Goal: Check status

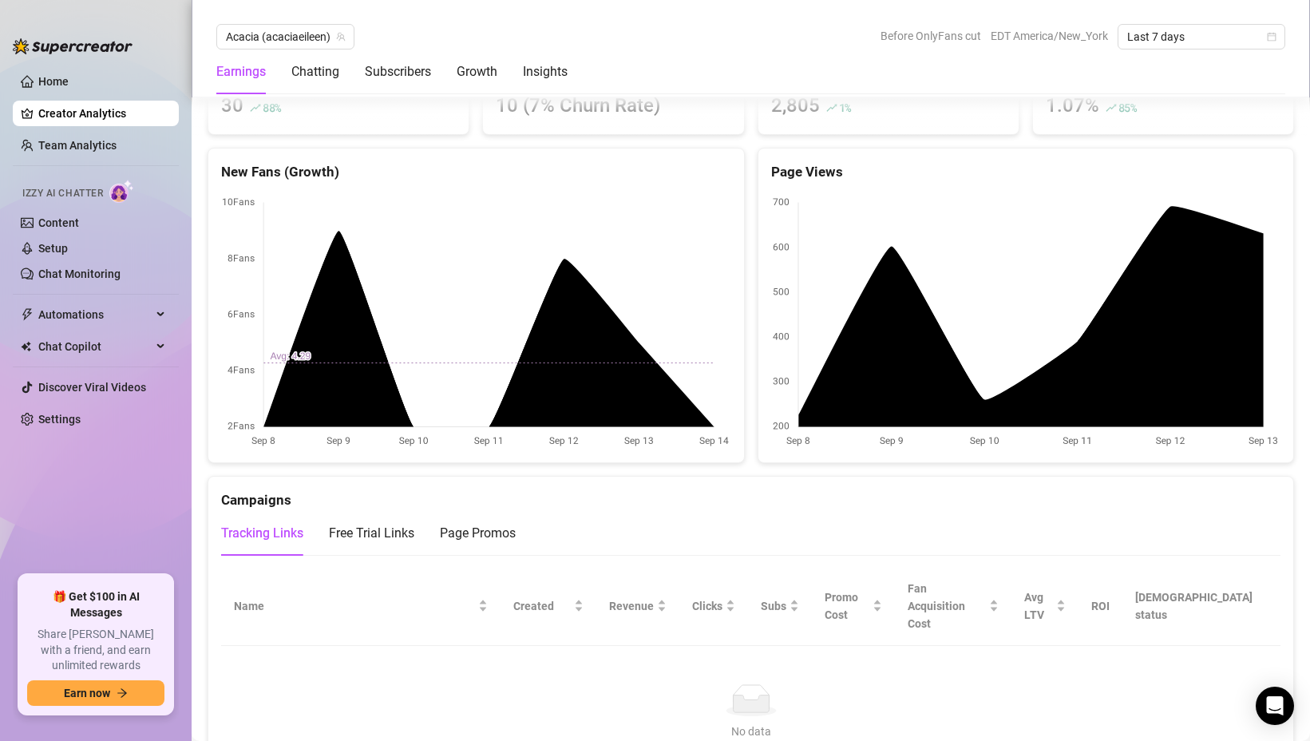
scroll to position [1415, 0]
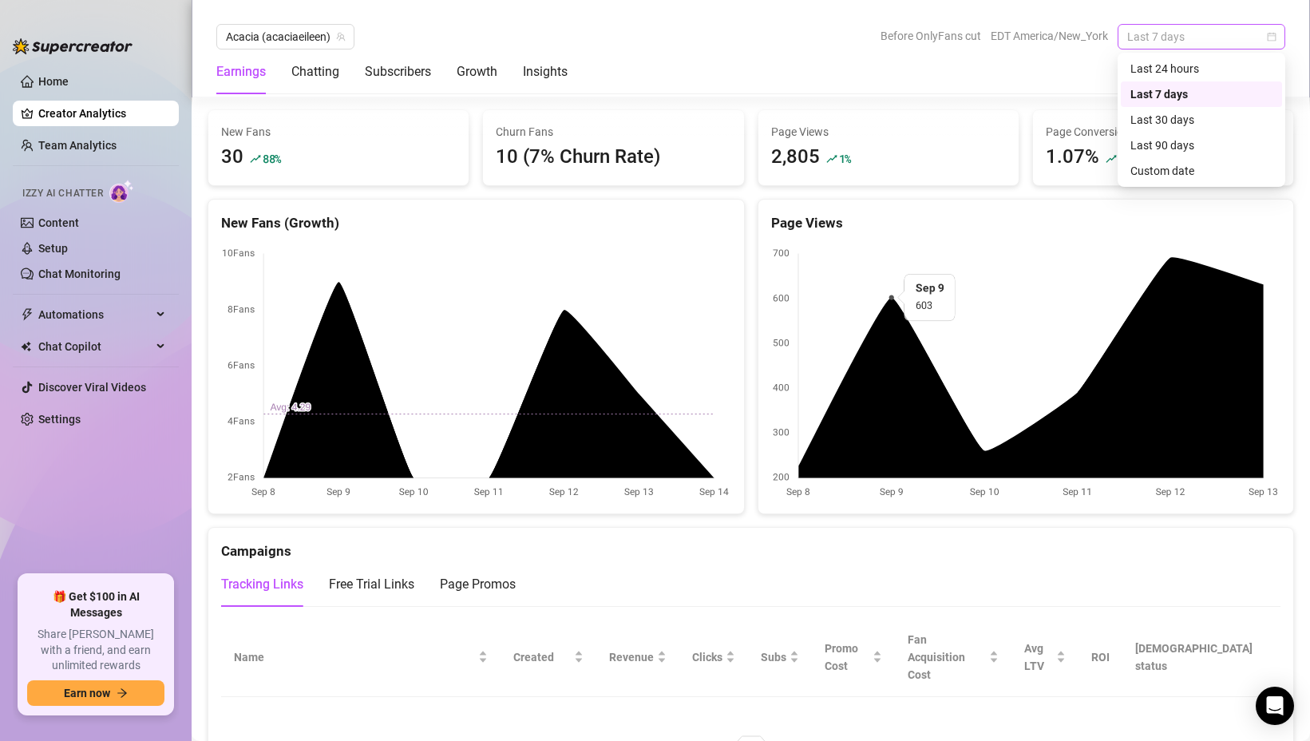
click at [1194, 41] on span "Last 7 days" at bounding box center [1201, 37] width 149 height 24
click at [1155, 121] on div "Last 30 days" at bounding box center [1202, 120] width 142 height 18
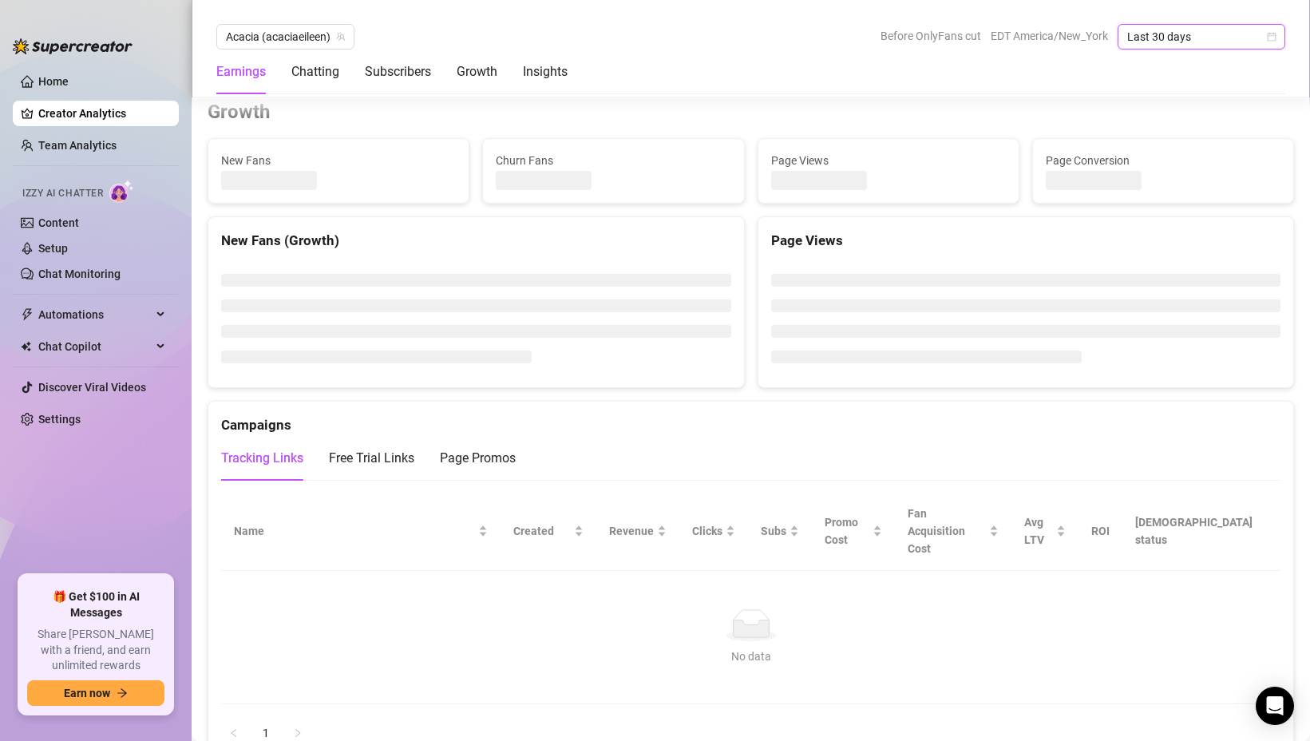
scroll to position [1470, 0]
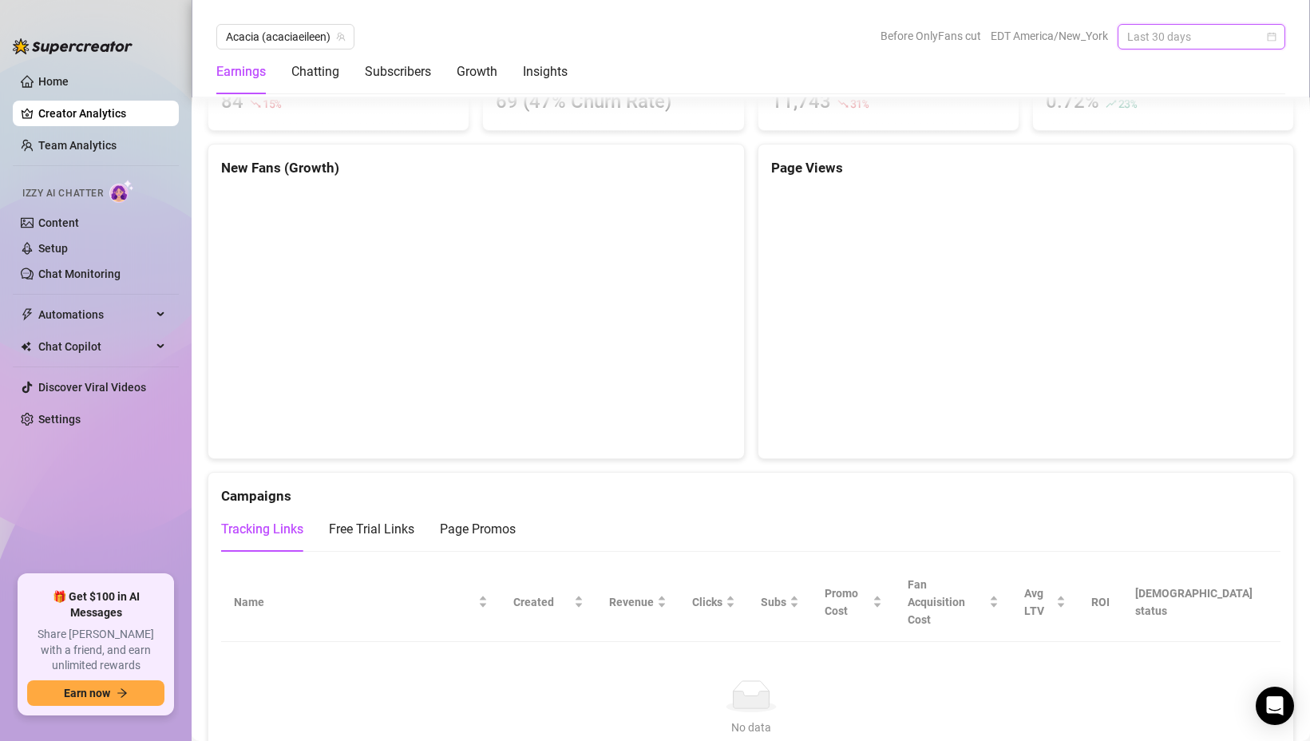
click at [1211, 38] on span "Last 30 days" at bounding box center [1201, 37] width 149 height 24
click at [1170, 88] on div "Last 7 days" at bounding box center [1202, 94] width 142 height 18
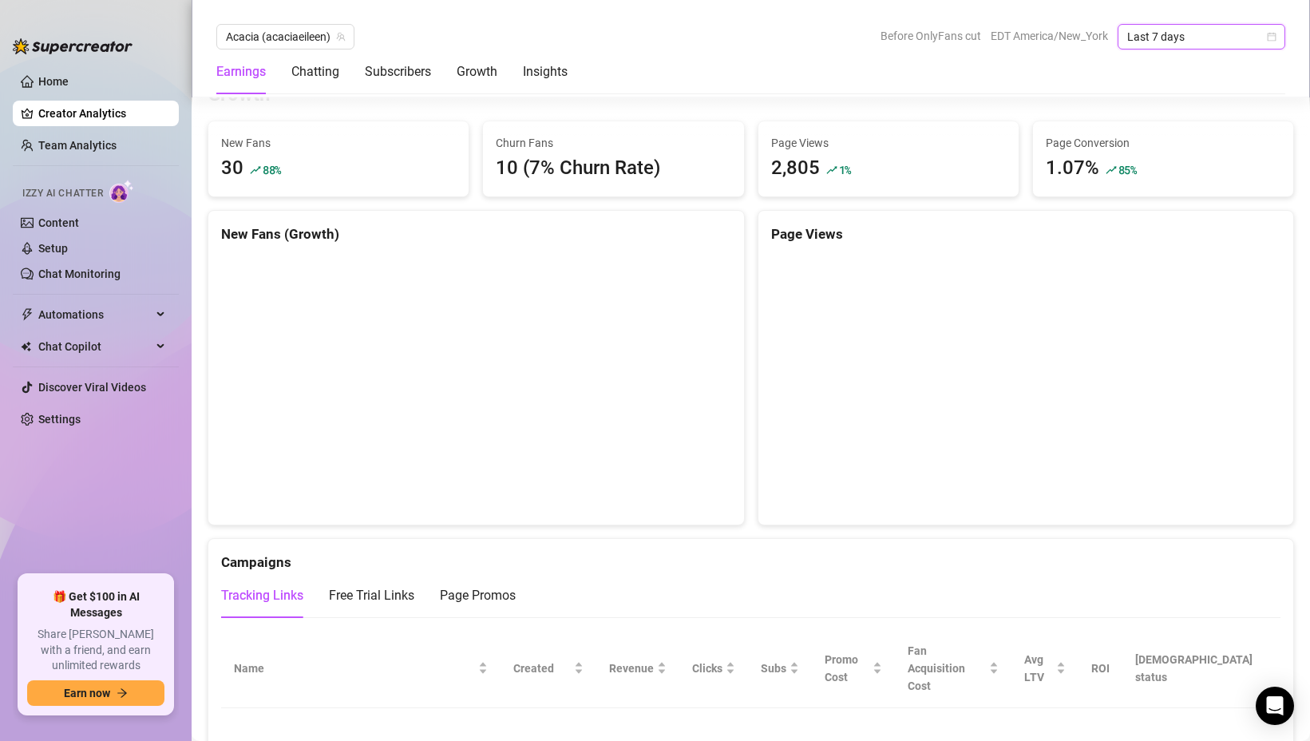
scroll to position [1389, 0]
